Goal: Task Accomplishment & Management: Complete application form

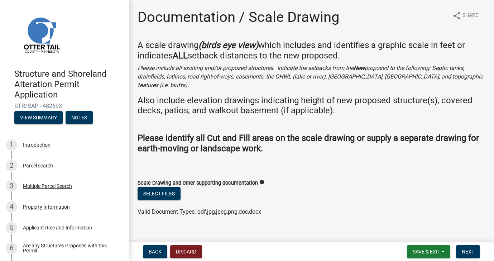
scroll to position [3, 0]
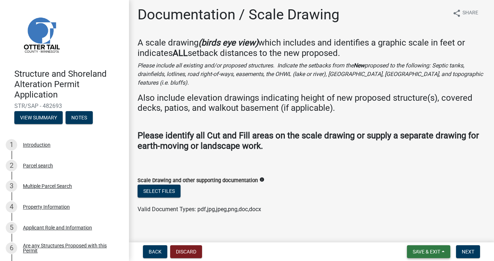
click at [437, 247] on button "Save & Exit" at bounding box center [428, 251] width 43 height 13
click at [416, 215] on button "Save" at bounding box center [421, 215] width 57 height 17
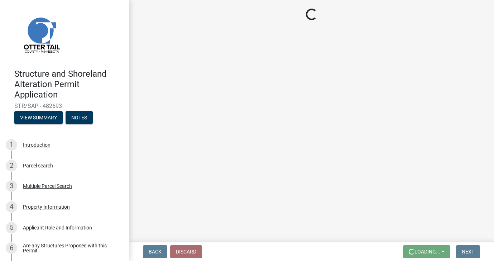
scroll to position [0, 0]
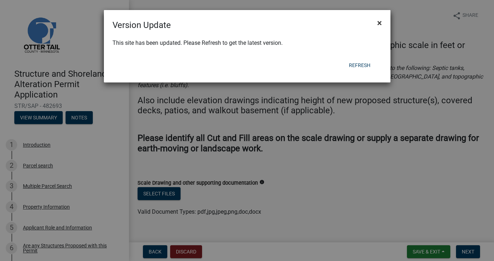
click at [378, 24] on span "×" at bounding box center [379, 23] width 5 height 10
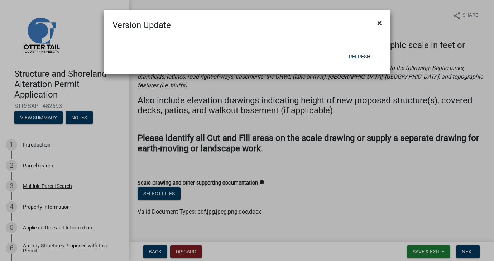
click at [378, 25] on span "×" at bounding box center [379, 23] width 5 height 10
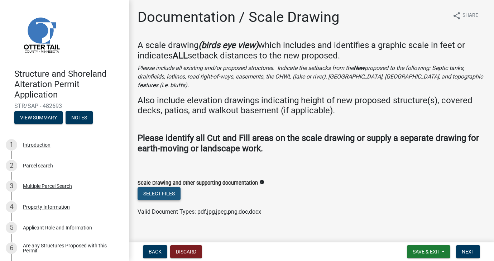
click at [170, 187] on button "Select files" at bounding box center [158, 193] width 43 height 13
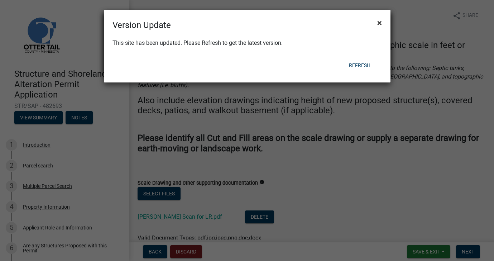
click at [378, 23] on span "×" at bounding box center [379, 23] width 5 height 10
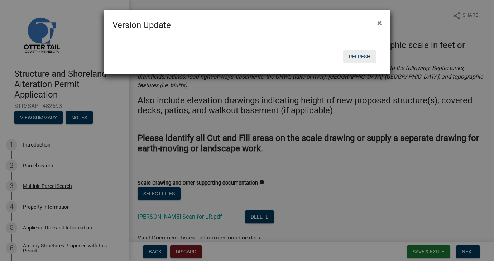
click at [357, 56] on button "Refresh" at bounding box center [359, 56] width 33 height 13
click at [357, 57] on button "Refresh" at bounding box center [359, 56] width 33 height 13
click at [378, 23] on span "×" at bounding box center [379, 23] width 5 height 10
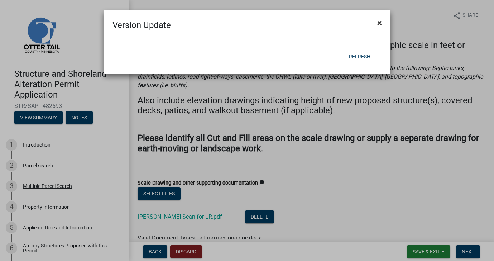
click at [378, 23] on span "×" at bounding box center [379, 23] width 5 height 10
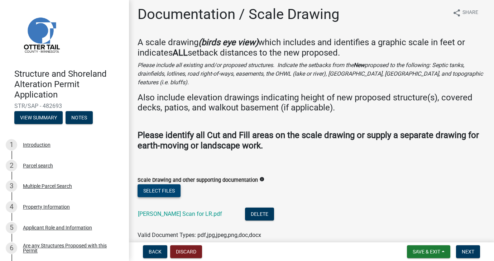
scroll to position [29, 0]
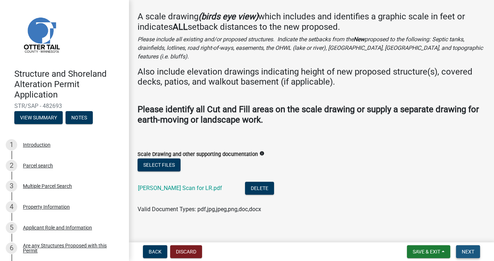
click at [470, 248] on button "Next" at bounding box center [468, 251] width 24 height 13
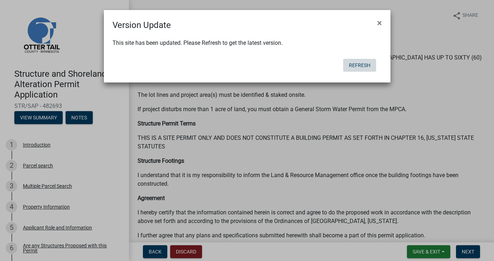
click at [354, 67] on button "Refresh" at bounding box center [359, 65] width 33 height 13
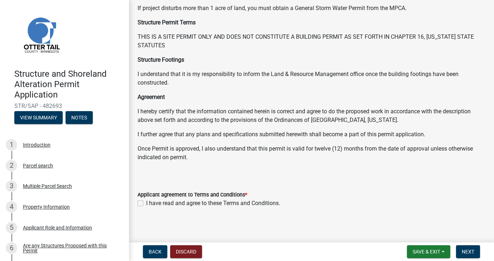
scroll to position [103, 0]
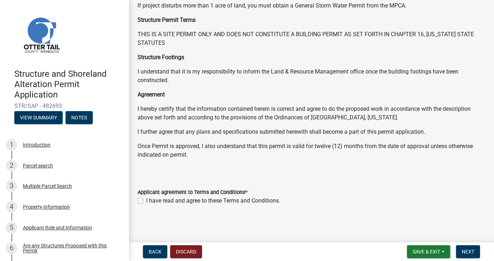
click at [146, 201] on label "I have read and agree to these Terms and Conditions." at bounding box center [213, 200] width 134 height 9
click at [146, 201] on input "I have read and agree to these Terms and Conditions." at bounding box center [148, 198] width 5 height 5
checkbox input "true"
click at [469, 249] on span "Next" at bounding box center [467, 251] width 13 height 6
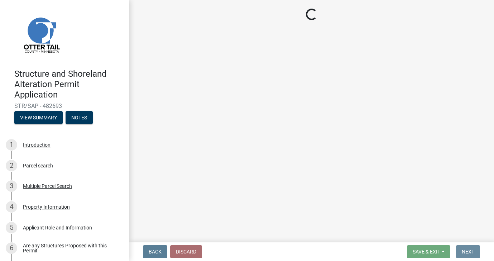
scroll to position [0, 0]
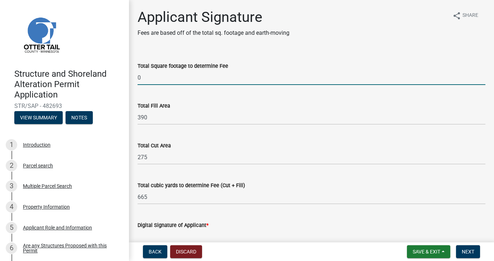
click at [151, 77] on input "0" at bounding box center [311, 77] width 348 height 15
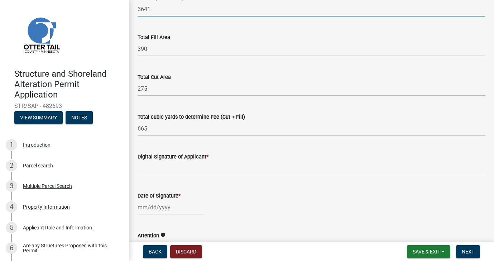
scroll to position [93, 0]
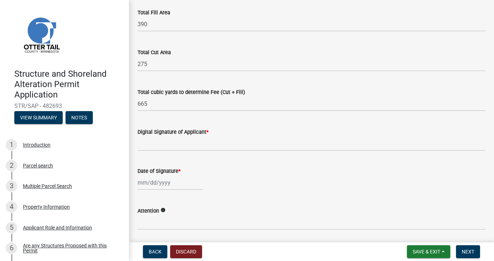
type input "3641"
click at [168, 140] on input "Digital Signature of Applicant *" at bounding box center [311, 143] width 348 height 15
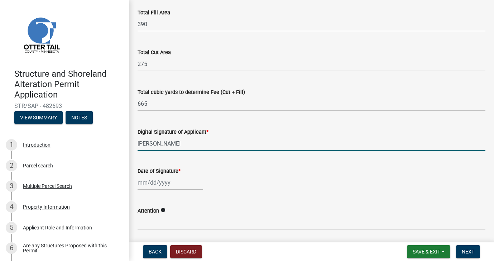
type input "Jaymey Dornbusch"
click at [142, 184] on input "Date of Signature *" at bounding box center [170, 182] width 66 height 15
select select "9"
select select "2025"
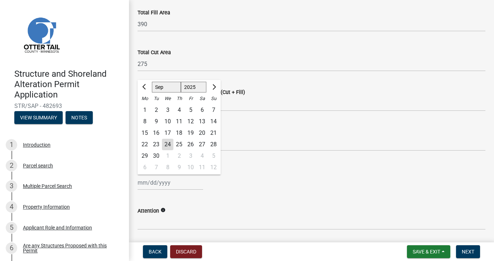
click at [169, 143] on div "24" at bounding box center [167, 144] width 11 height 11
type input "09/24/2025"
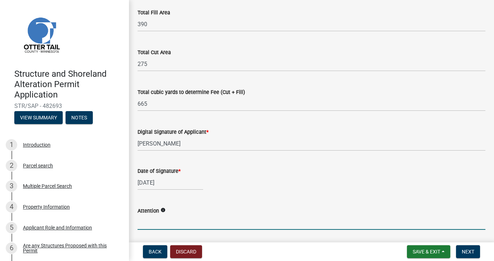
click at [156, 220] on input "Attention" at bounding box center [311, 222] width 348 height 15
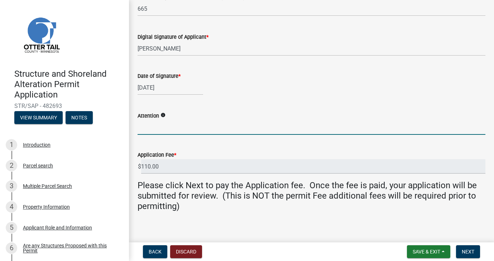
scroll to position [193, 0]
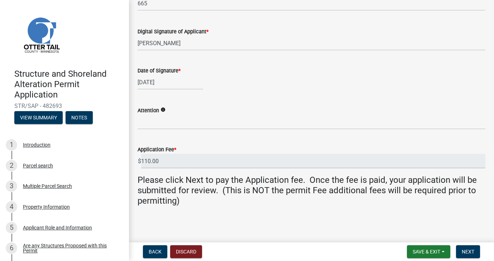
click at [163, 110] on icon "info" at bounding box center [162, 109] width 5 height 5
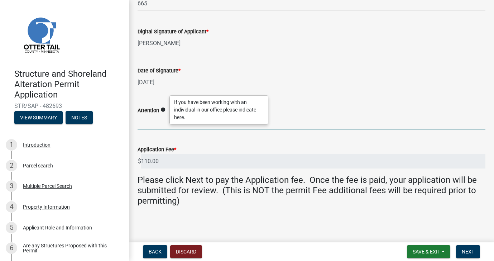
click at [153, 117] on input "Attention" at bounding box center [311, 122] width 348 height 15
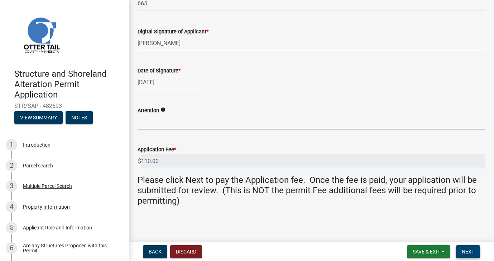
click at [466, 250] on span "Next" at bounding box center [467, 251] width 13 height 6
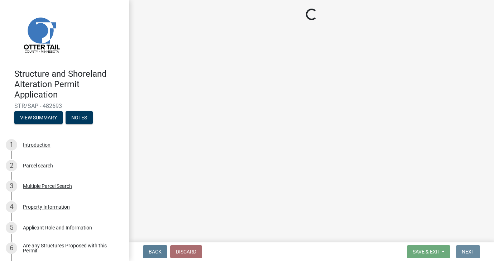
scroll to position [0, 0]
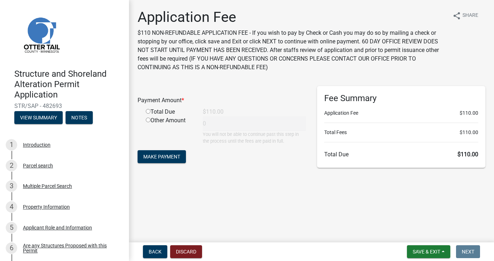
click at [149, 111] on input "radio" at bounding box center [148, 111] width 5 height 5
radio input "true"
type input "110"
click at [162, 159] on span "Make Payment" at bounding box center [161, 157] width 37 height 6
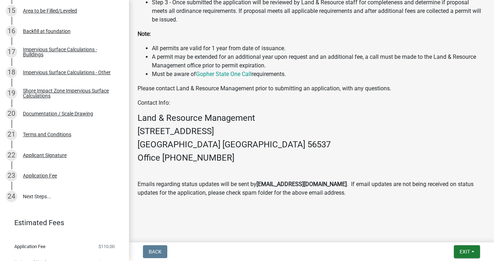
scroll to position [435, 0]
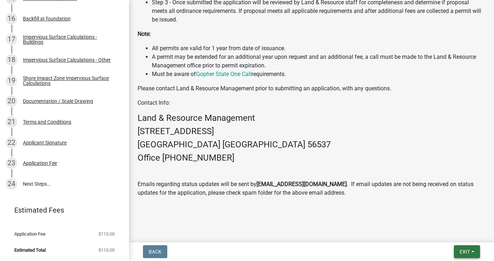
click at [460, 250] on span "Exit" at bounding box center [464, 251] width 10 height 6
click at [446, 231] on button "Save & Exit" at bounding box center [450, 232] width 57 height 17
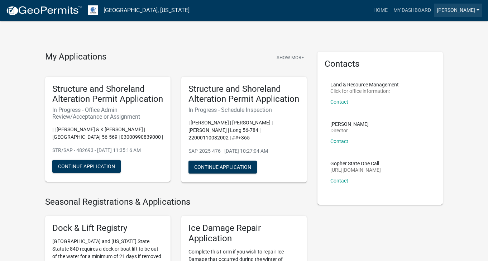
click at [474, 9] on link "[PERSON_NAME]" at bounding box center [458, 11] width 48 height 14
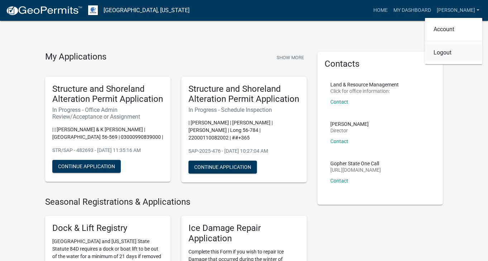
click at [449, 53] on link "Logout" at bounding box center [453, 52] width 57 height 17
